Goal: Information Seeking & Learning: Learn about a topic

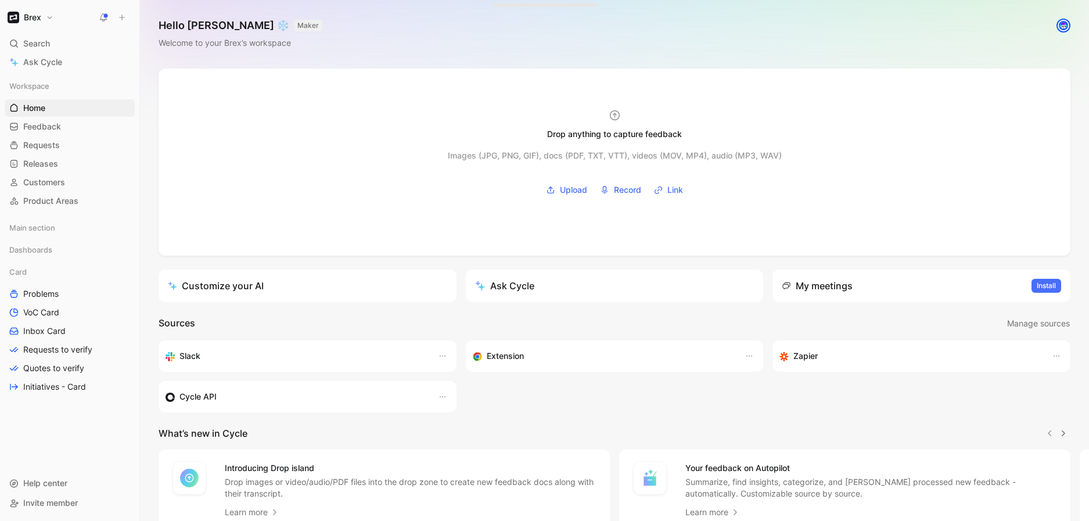
click at [100, 15] on icon at bounding box center [103, 17] width 9 height 9
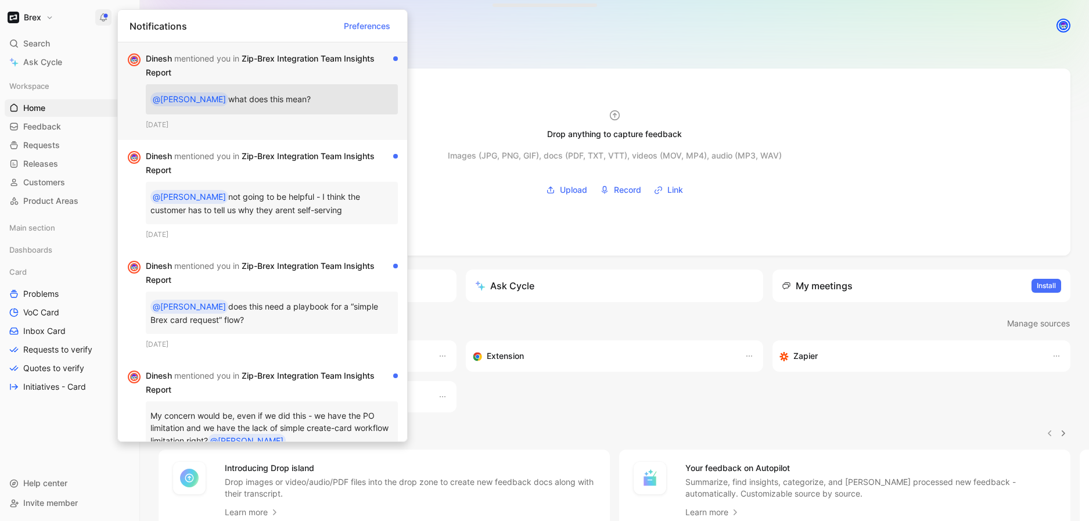
click at [304, 57] on div "[PERSON_NAME] mentioned you in Zip-Brex Integration Team Insights Report" at bounding box center [267, 66] width 243 height 28
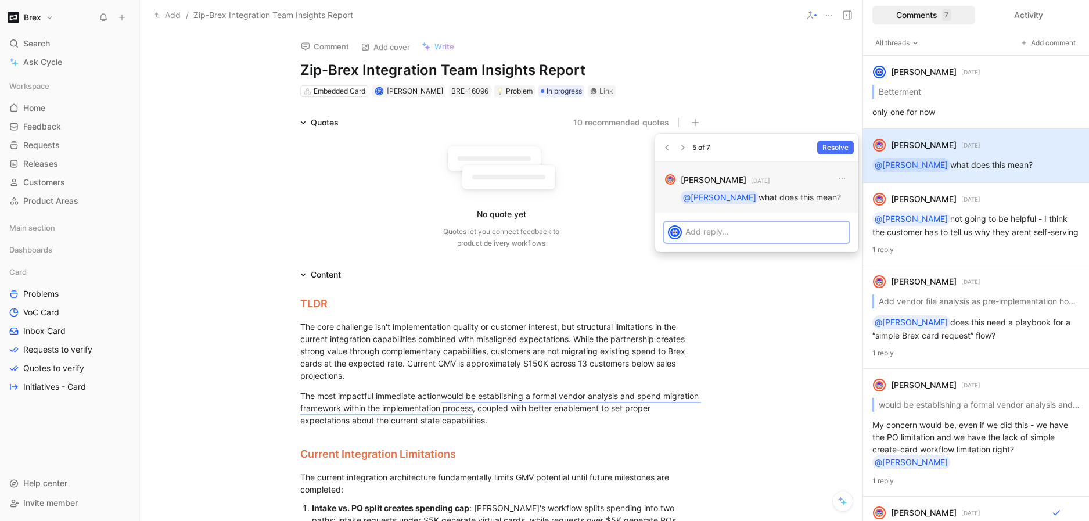
click at [715, 182] on strong "[PERSON_NAME]" at bounding box center [713, 180] width 66 height 14
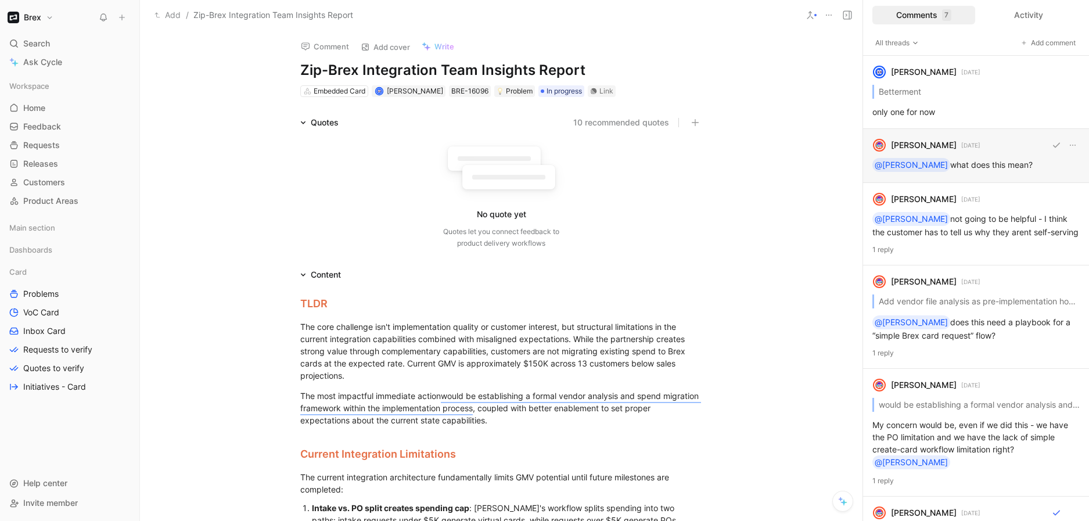
click at [987, 155] on div "[PERSON_NAME] [DATE] @[PERSON_NAME] what does this mean?" at bounding box center [976, 156] width 226 height 54
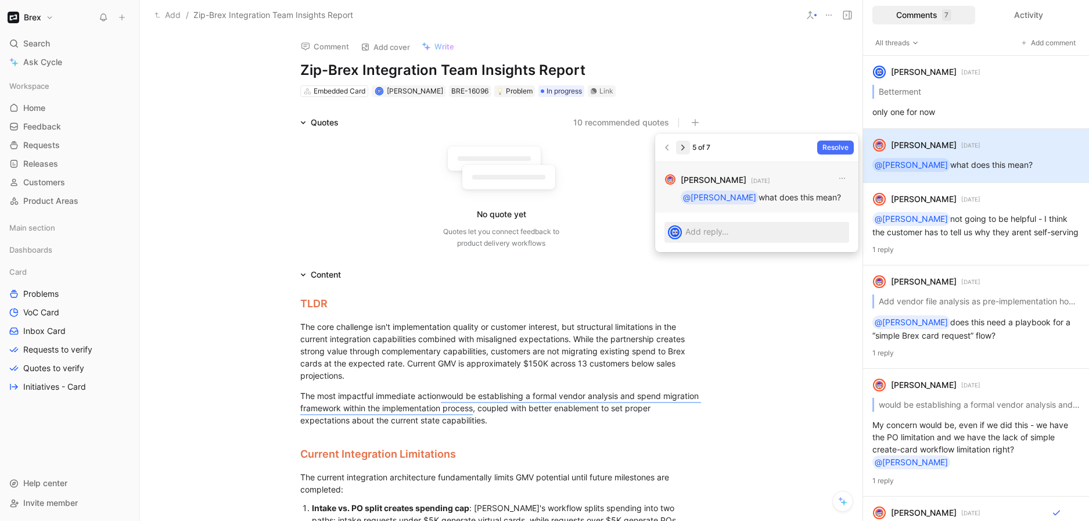
click at [682, 149] on icon "button" at bounding box center [682, 147] width 9 height 9
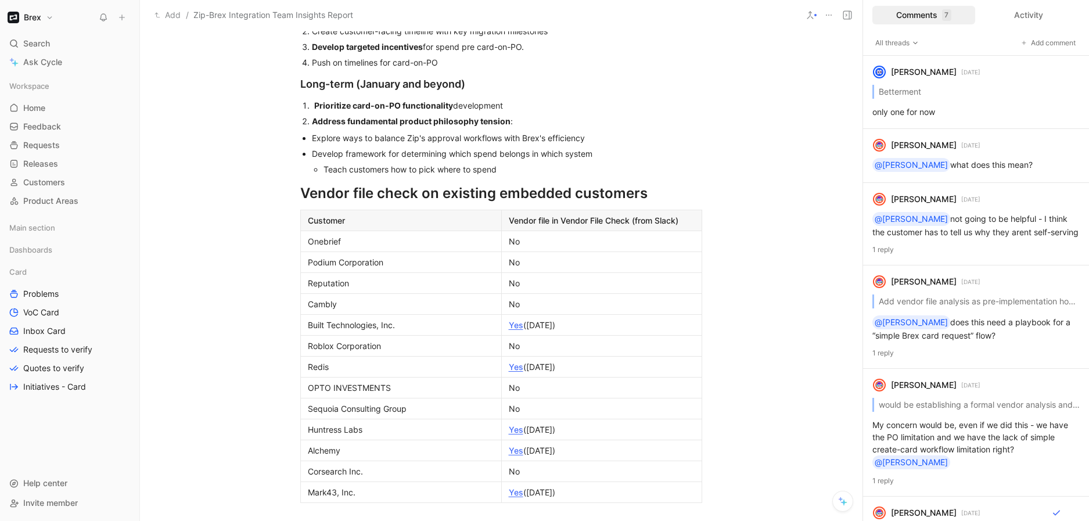
scroll to position [1443, 0]
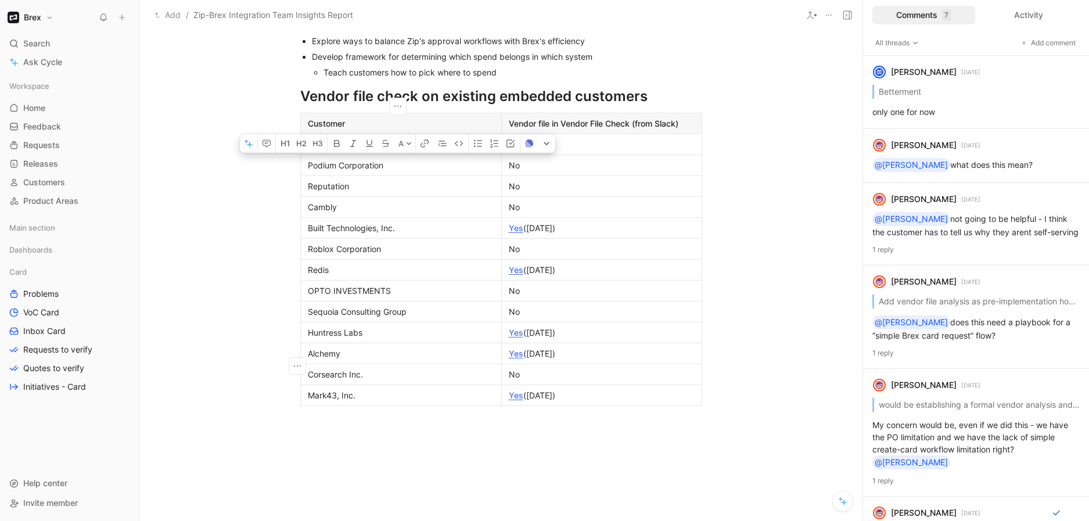
drag, startPoint x: 302, startPoint y: 153, endPoint x: 319, endPoint y: 137, distance: 23.0
click at [319, 137] on tbody "Customer Vendor file in Vendor File Check (from Slack) Onebrief No Podium Corpo…" at bounding box center [501, 259] width 401 height 293
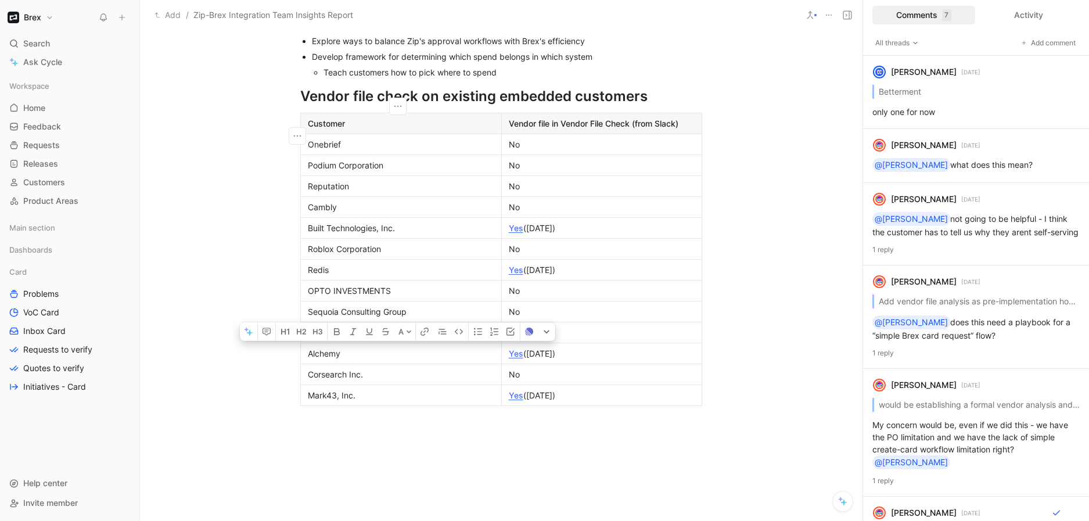
drag, startPoint x: 304, startPoint y: 133, endPoint x: 472, endPoint y: 388, distance: 305.5
click at [472, 388] on tbody "Customer Vendor file in Vendor File Check (from Slack) Onebrief No Podium Corpo…" at bounding box center [501, 259] width 401 height 293
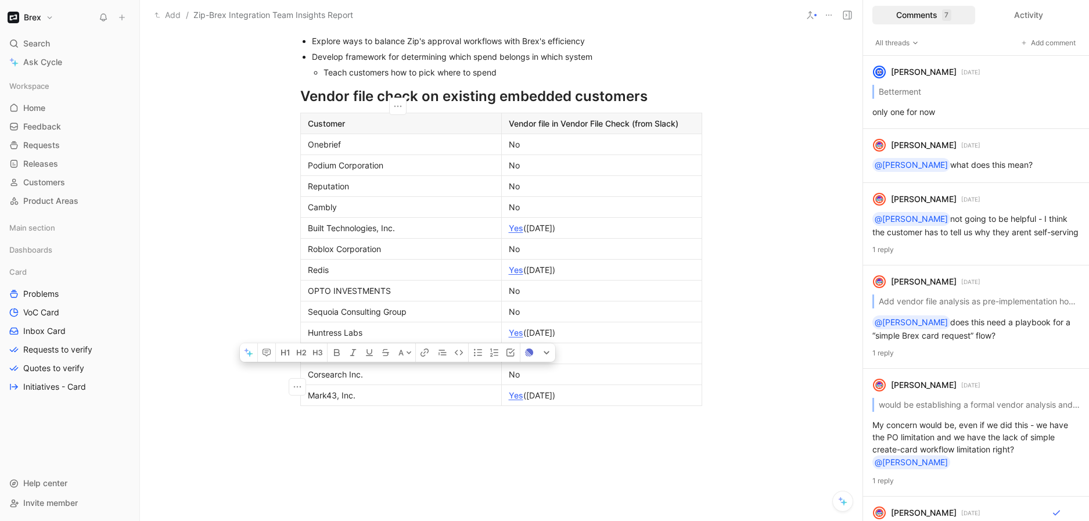
click at [368, 149] on p "Onebrief" at bounding box center [401, 144] width 196 height 16
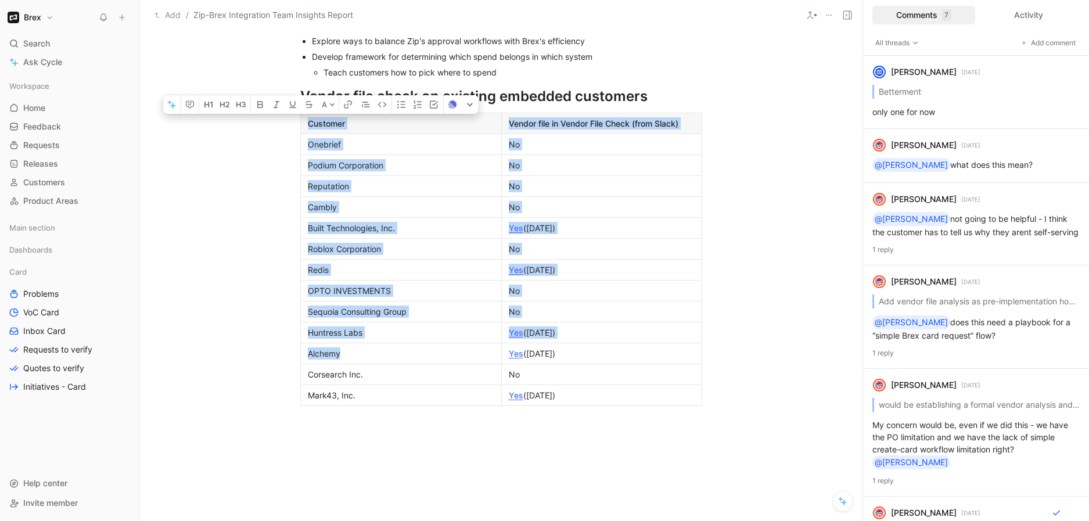
drag, startPoint x: 732, startPoint y: 381, endPoint x: 446, endPoint y: 363, distance: 286.8
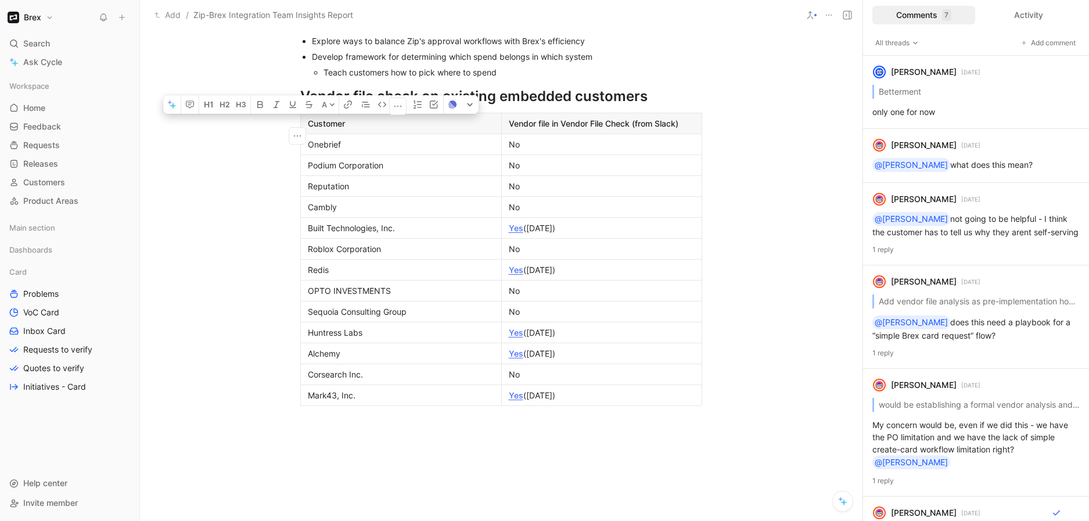
drag, startPoint x: 726, startPoint y: 399, endPoint x: 283, endPoint y: 391, distance: 443.1
drag, startPoint x: 730, startPoint y: 422, endPoint x: 262, endPoint y: 106, distance: 564.1
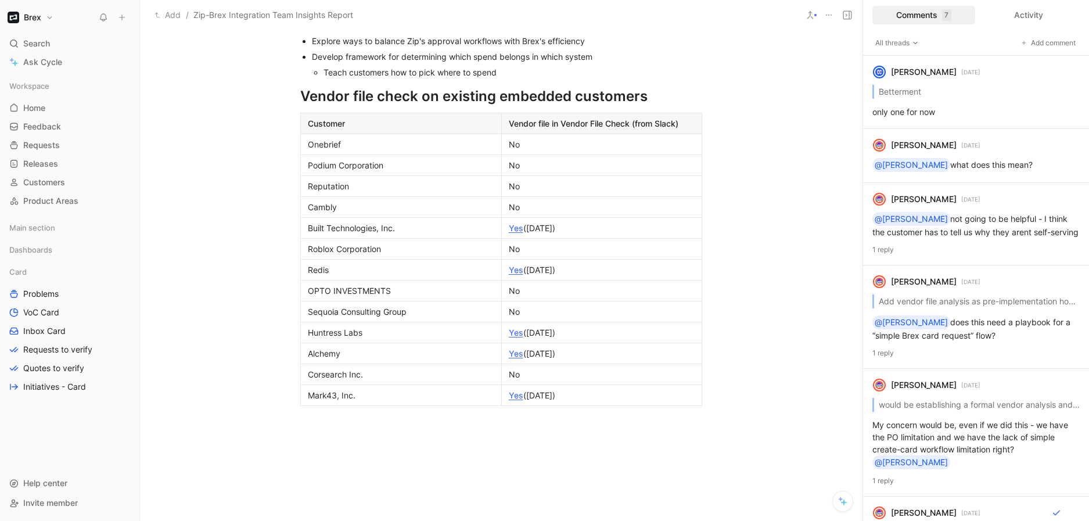
click at [351, 80] on p "Teach customers how to pick where to spend" at bounding box center [512, 72] width 379 height 16
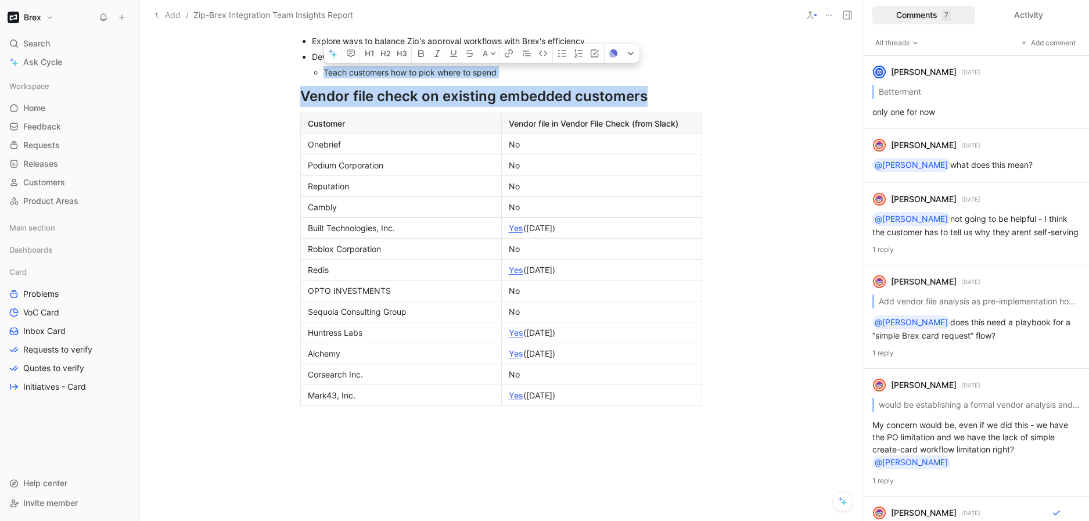
drag, startPoint x: 289, startPoint y: 91, endPoint x: 664, endPoint y: 437, distance: 510.7
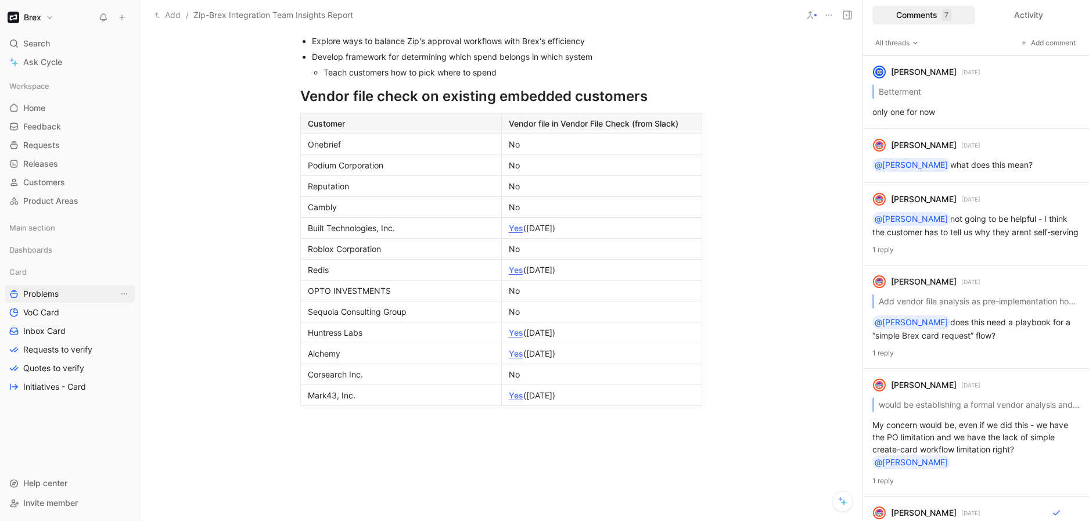
click at [37, 289] on span "Problems" at bounding box center [40, 294] width 35 height 12
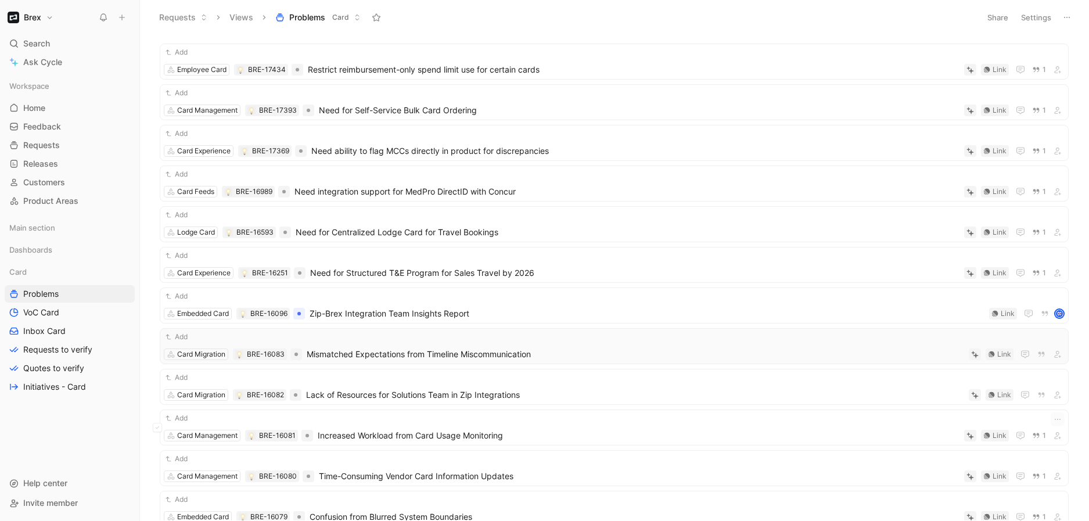
scroll to position [196, 0]
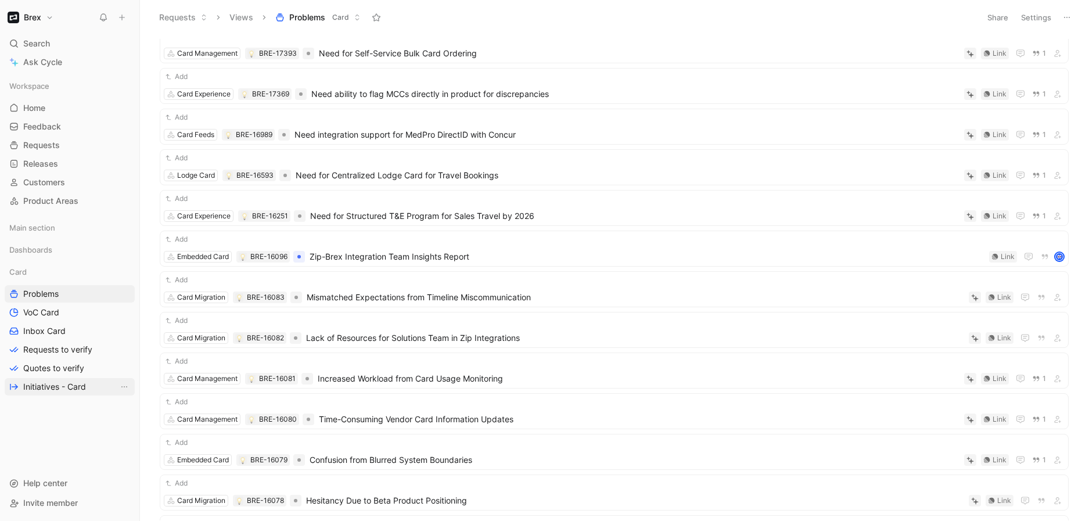
click at [60, 390] on span "Initiatives - Card" at bounding box center [54, 387] width 63 height 12
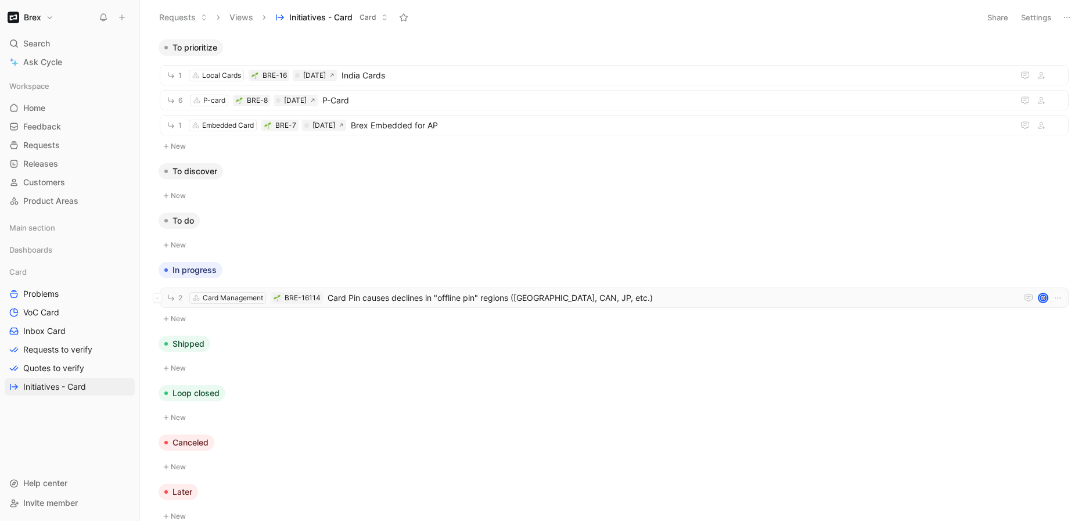
click at [596, 296] on span "Card Pin causes declines in "offline pin" regions ([GEOGRAPHIC_DATA], CAN, JP, …" at bounding box center [669, 298] width 685 height 14
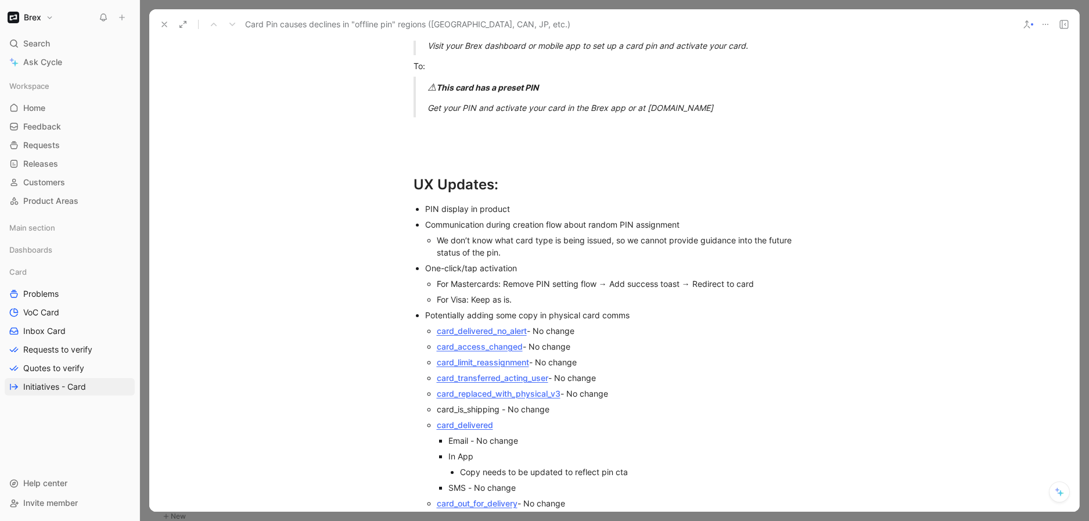
scroll to position [3438, 0]
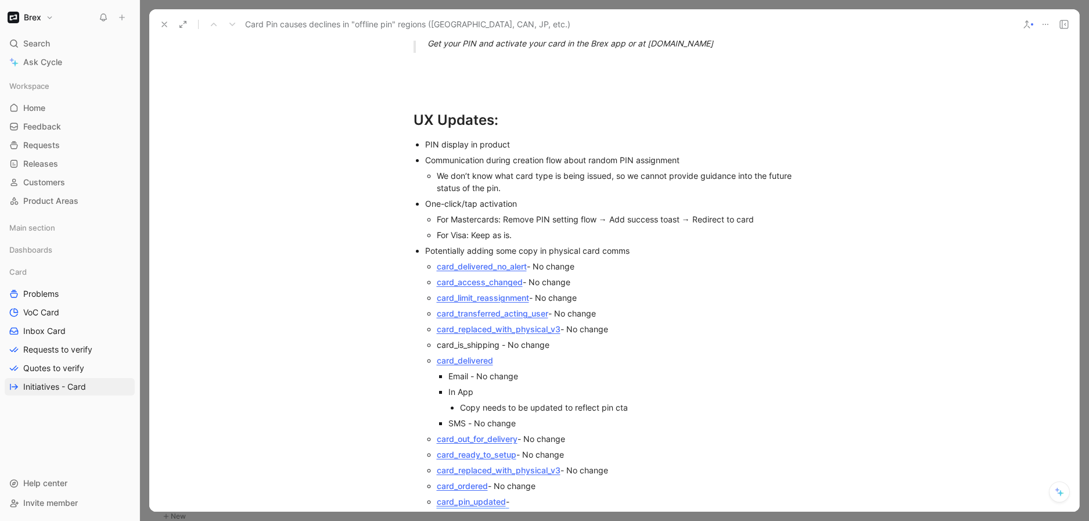
click at [520, 229] on div "For Visa: Keep as is." at bounding box center [626, 235] width 379 height 12
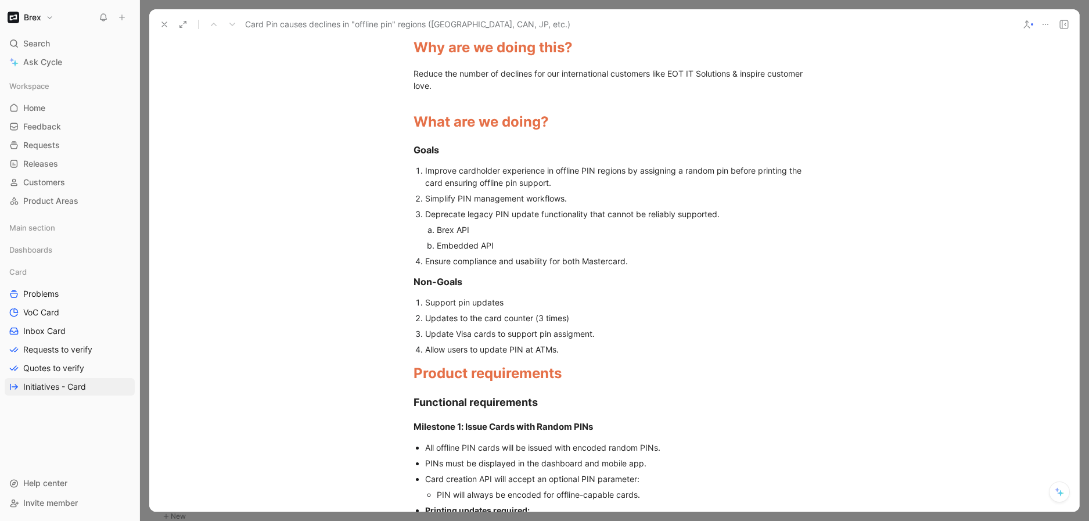
scroll to position [0, 0]
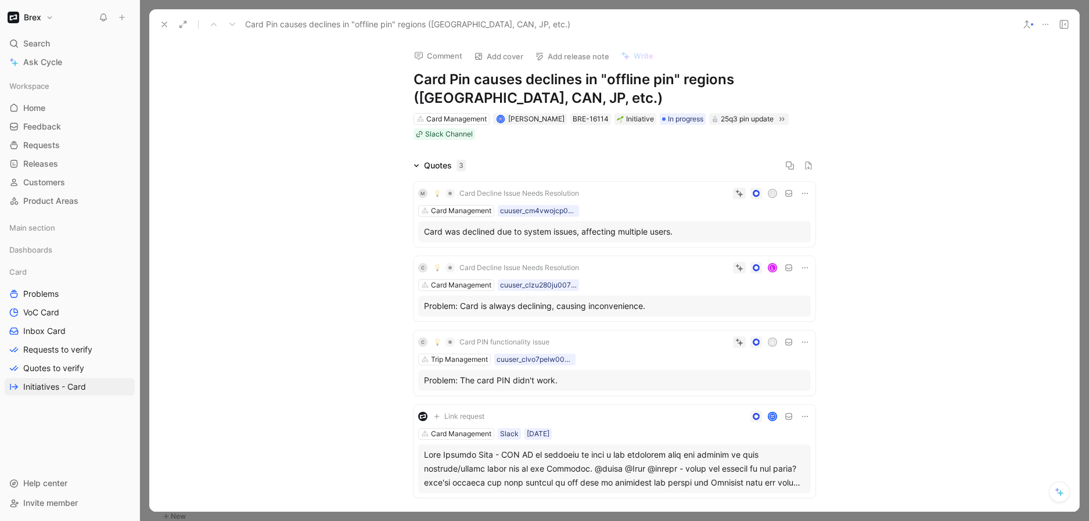
click at [1046, 21] on icon at bounding box center [1044, 24] width 9 height 9
click at [1013, 60] on div "Copy link" at bounding box center [998, 66] width 100 height 14
click at [1043, 26] on icon at bounding box center [1044, 24] width 9 height 9
click at [1047, 24] on use at bounding box center [1045, 24] width 6 height 1
click at [987, 64] on div "Copy link" at bounding box center [998, 66] width 100 height 14
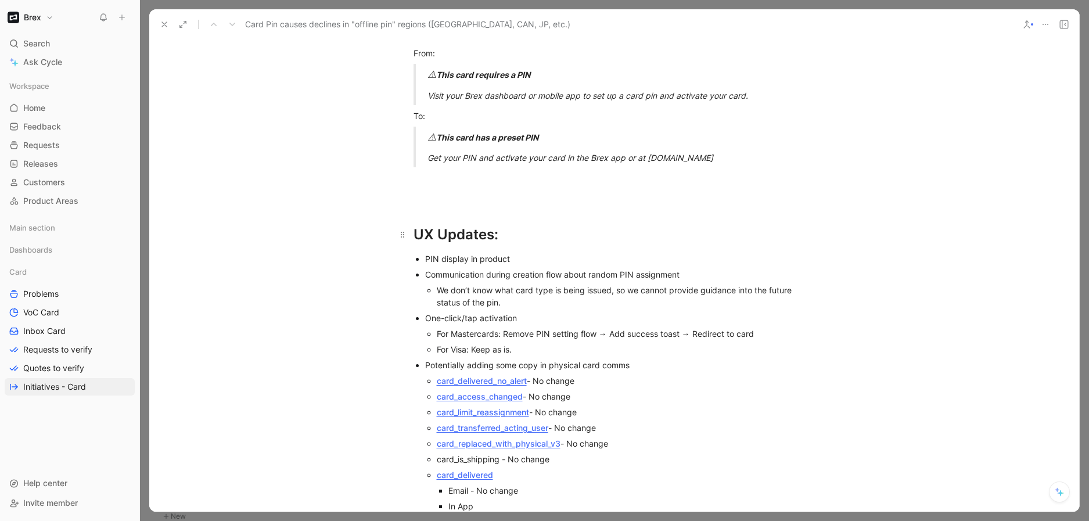
scroll to position [3377, 0]
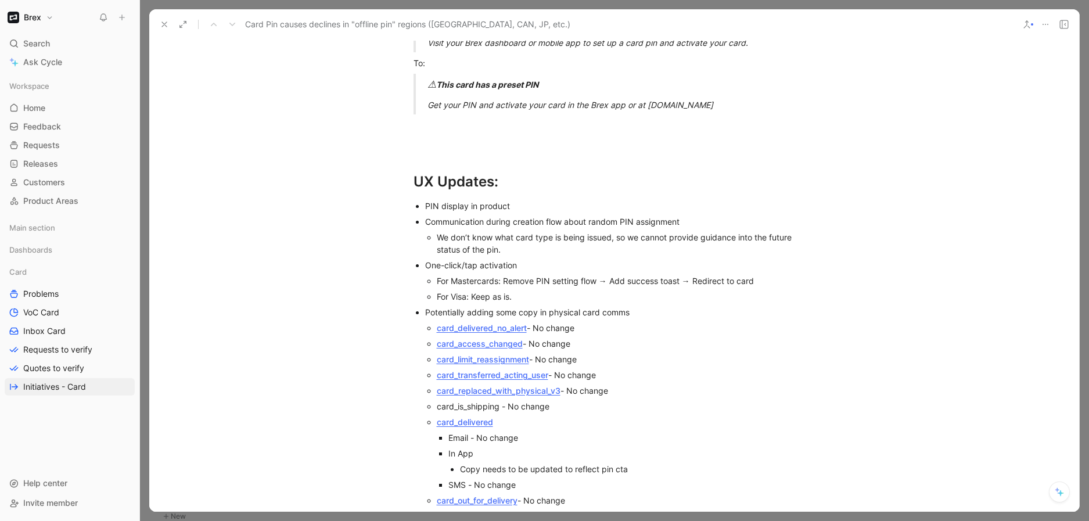
click at [494, 200] on div "PIN display in product" at bounding box center [620, 206] width 390 height 12
click at [530, 200] on div "PIN display in product" at bounding box center [620, 206] width 390 height 12
